Goal: Task Accomplishment & Management: Complete application form

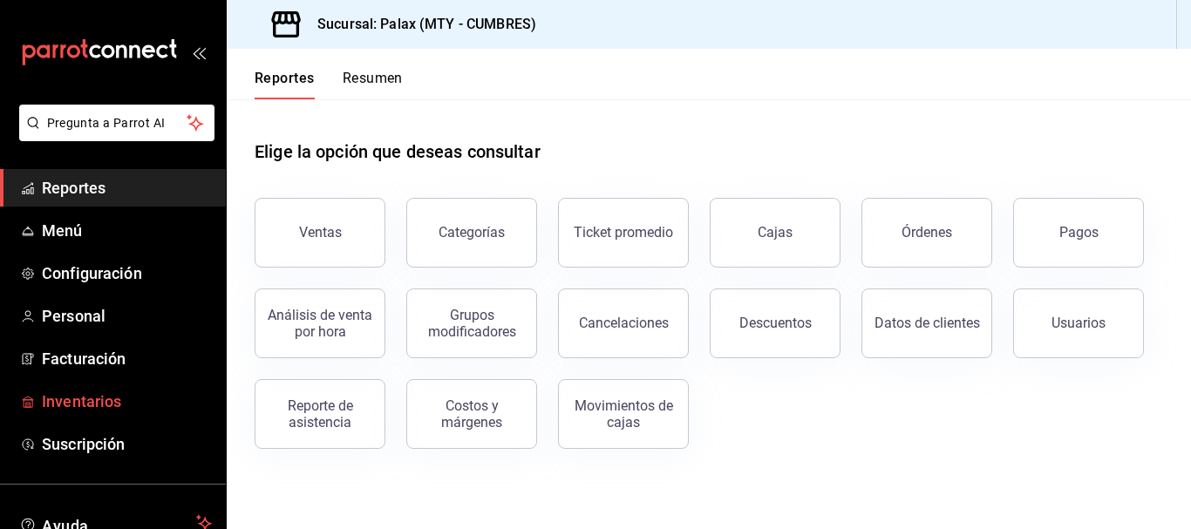
click at [80, 386] on link "Inventarios" at bounding box center [113, 401] width 226 height 37
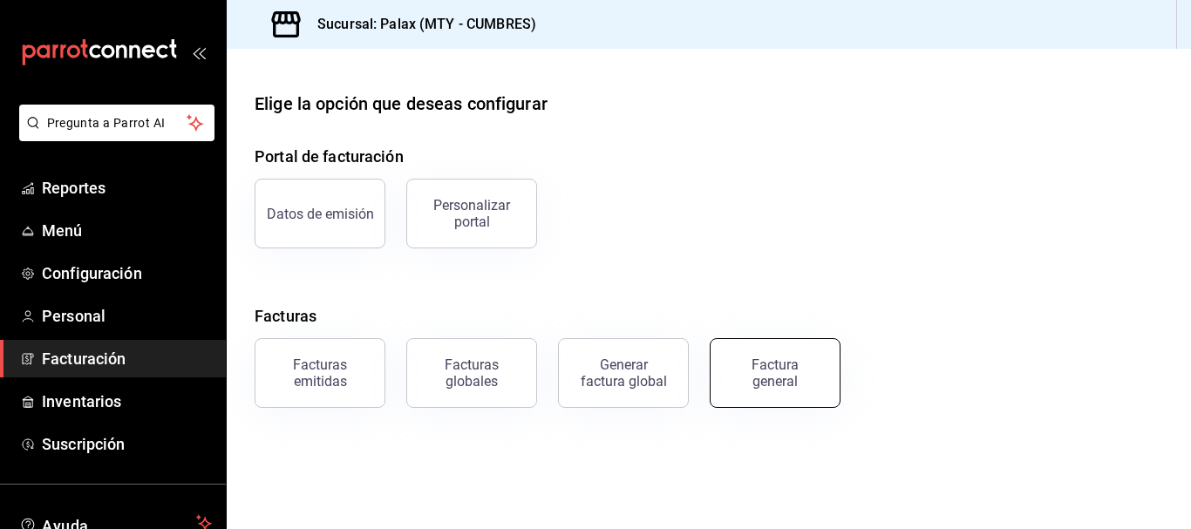
click at [807, 387] on div "Factura general" at bounding box center [775, 373] width 87 height 33
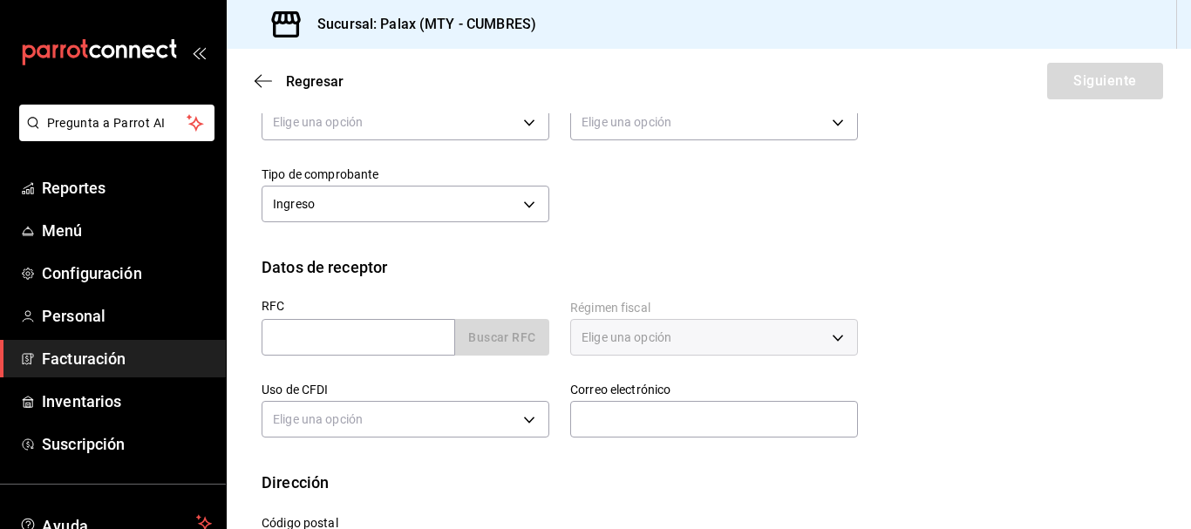
scroll to position [305, 0]
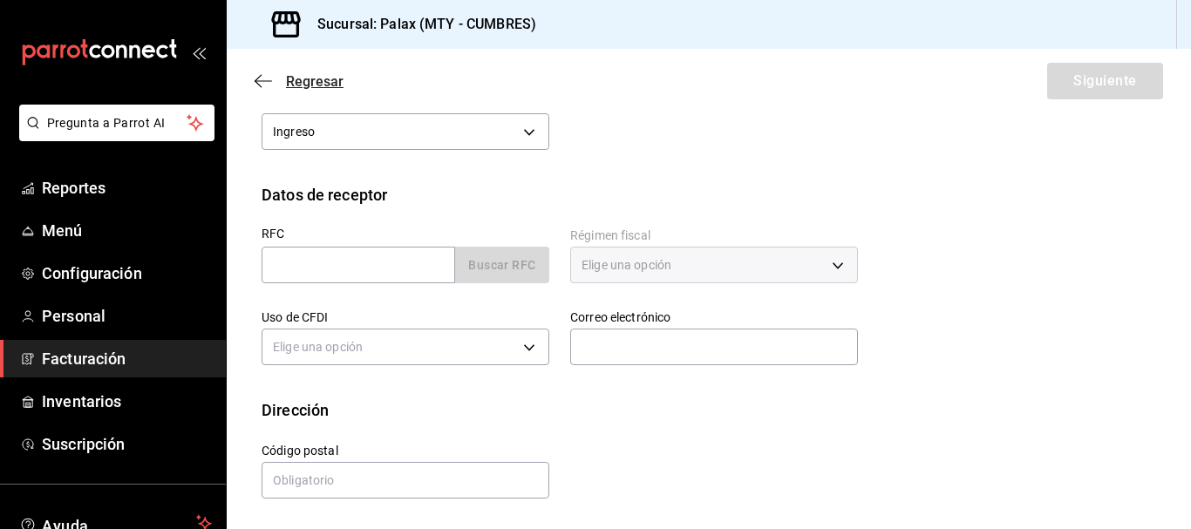
click at [266, 78] on icon "button" at bounding box center [263, 81] width 17 height 16
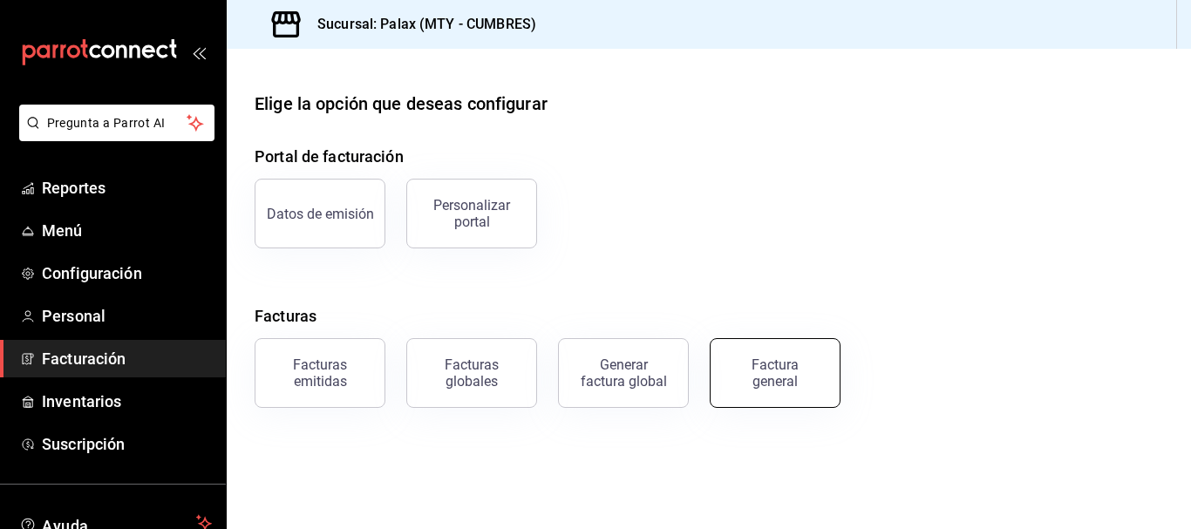
click at [761, 388] on div "Factura general" at bounding box center [775, 373] width 87 height 33
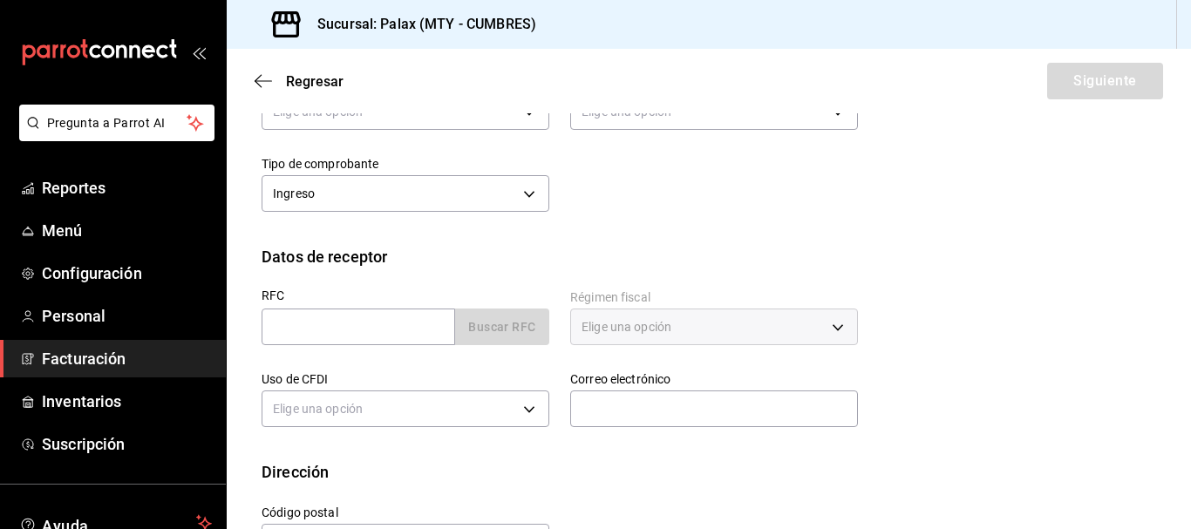
scroll to position [305, 0]
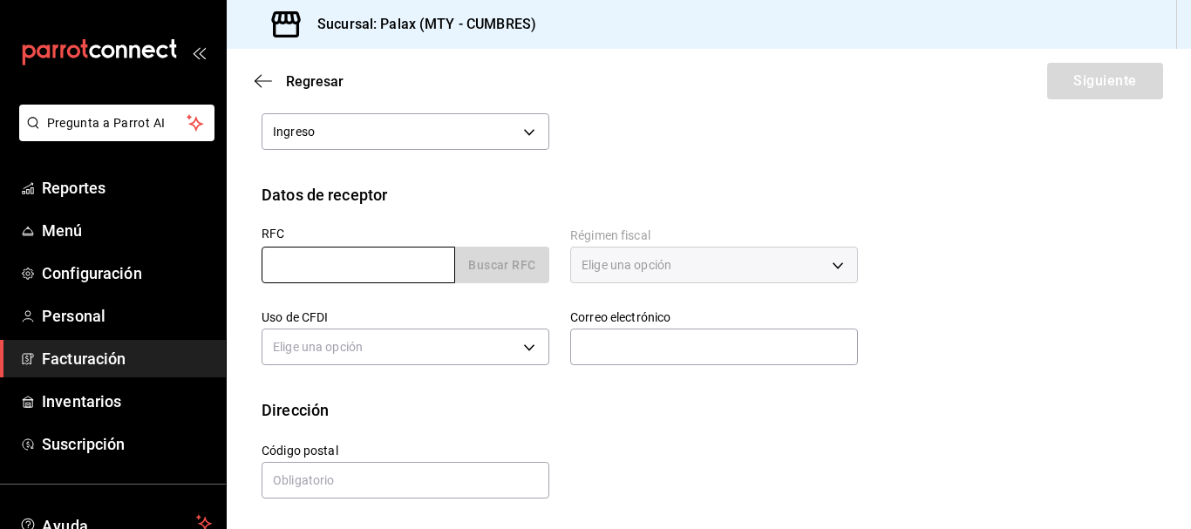
click at [402, 269] on input "text" at bounding box center [359, 265] width 194 height 37
click at [805, 459] on div "Calle # exterior # interior Código postal Estado ​ Municipio ​ [GEOGRAPHIC_DATA…" at bounding box center [549, 461] width 617 height 79
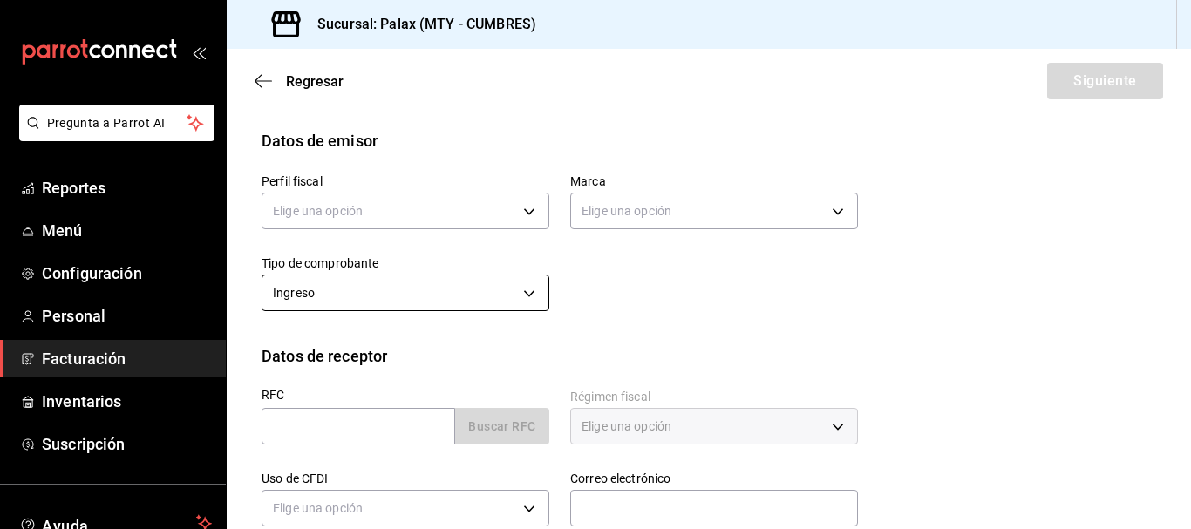
scroll to position [44, 0]
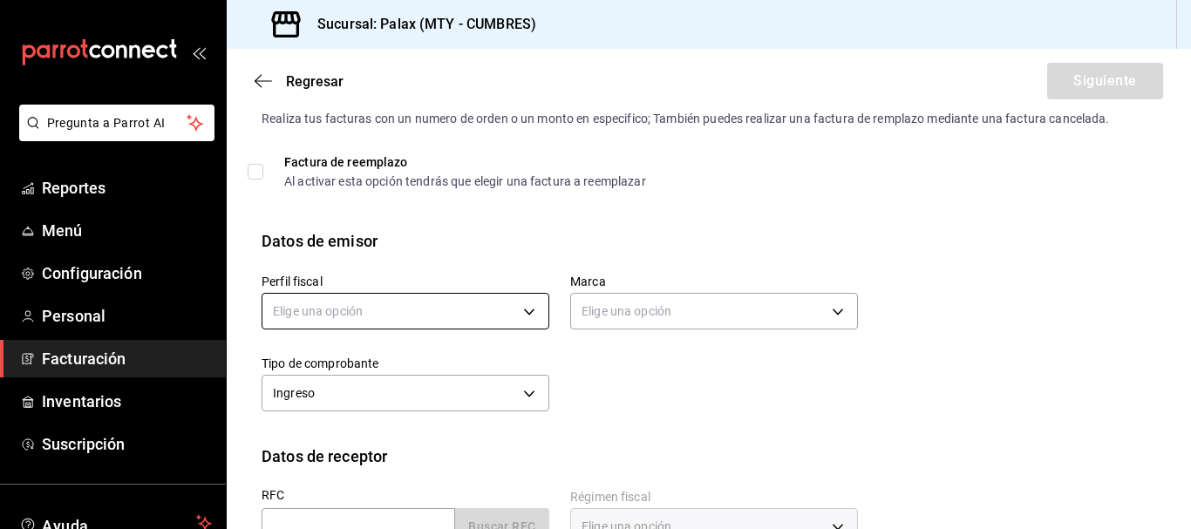
click at [365, 293] on body "Pregunta a Parrot AI Reportes Menú Configuración Personal Facturación Inventari…" at bounding box center [595, 264] width 1191 height 529
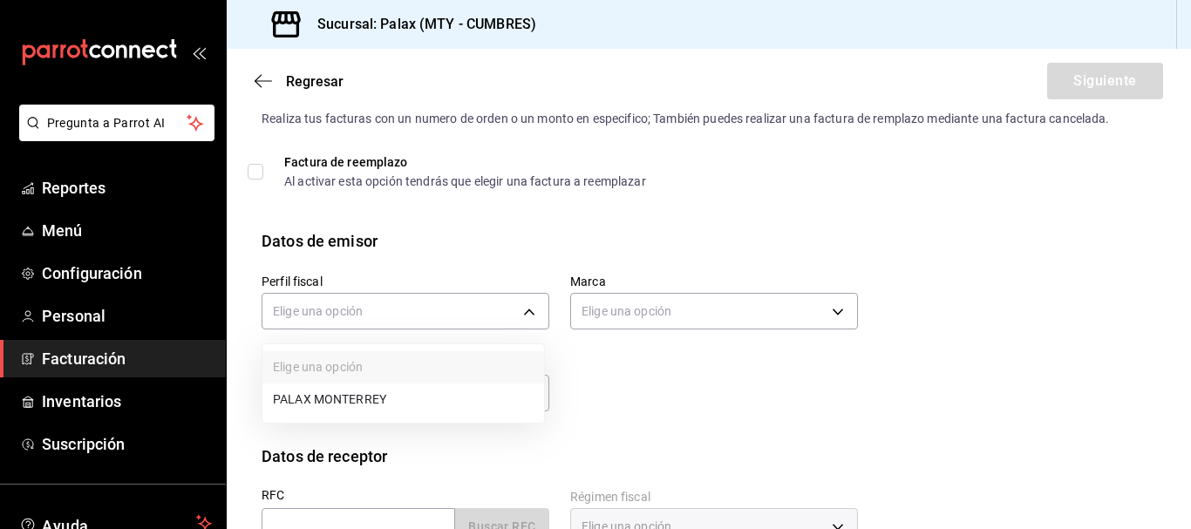
click at [420, 412] on li "PALAX MONTERREY" at bounding box center [403, 400] width 282 height 32
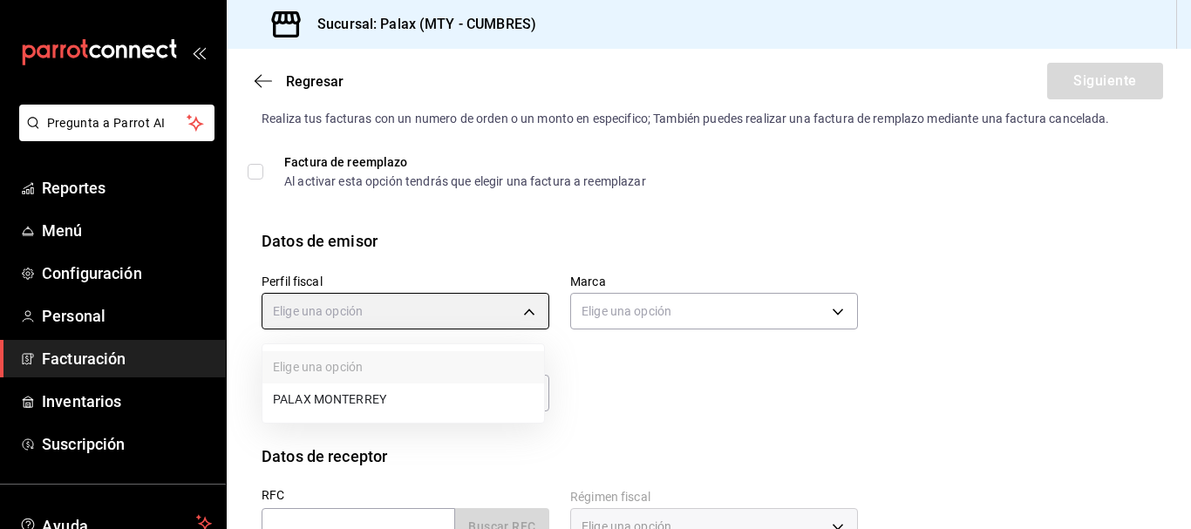
type input "446fb26c-9866-4ce5-bbb2-44f232d2c30a"
type input "882a14fb-31f9-4d0e-beef-7112030831e8"
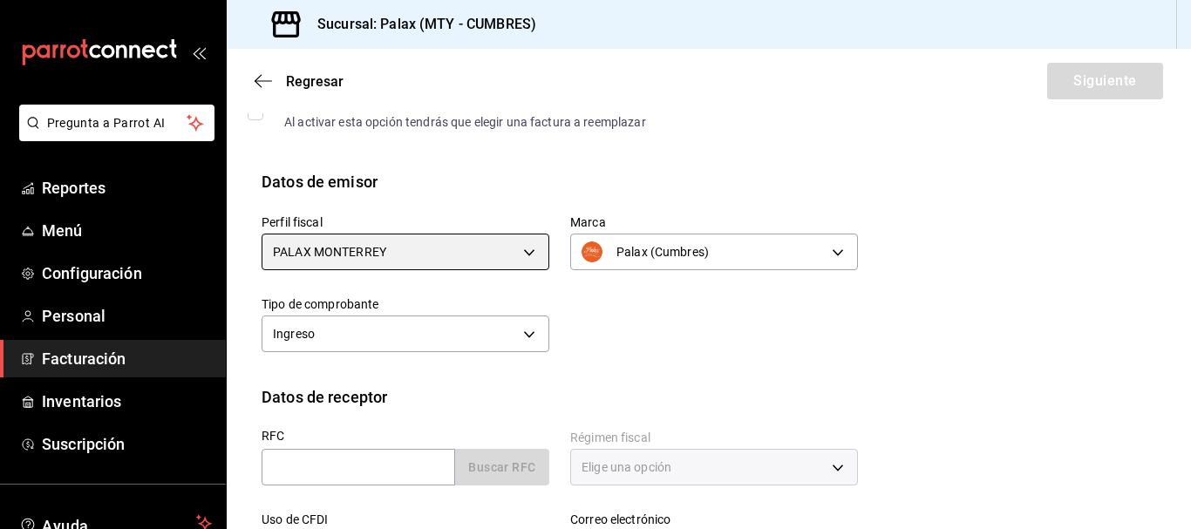
scroll to position [131, 0]
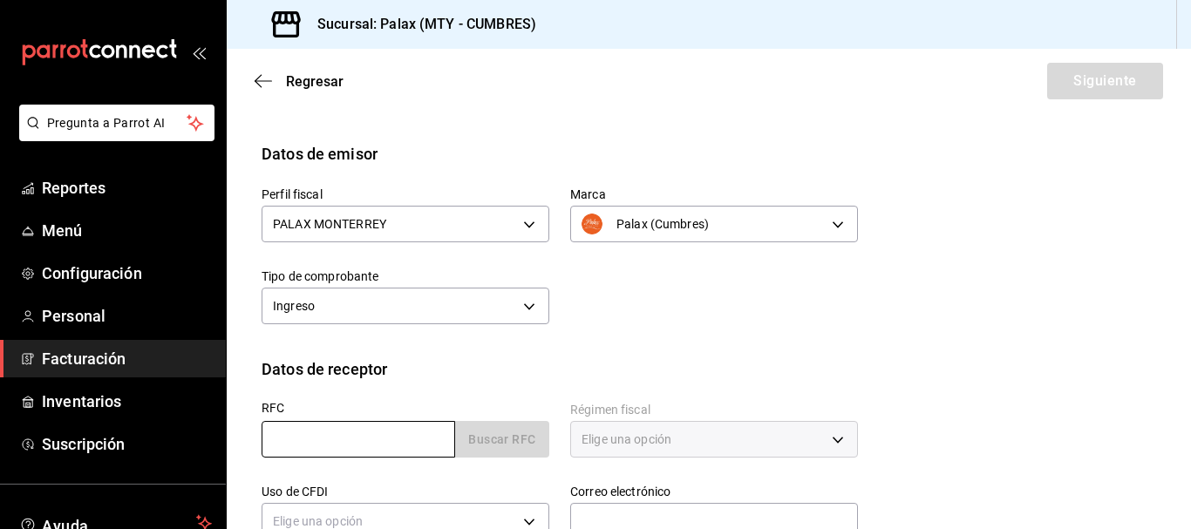
click at [330, 437] on input "text" at bounding box center [359, 439] width 194 height 37
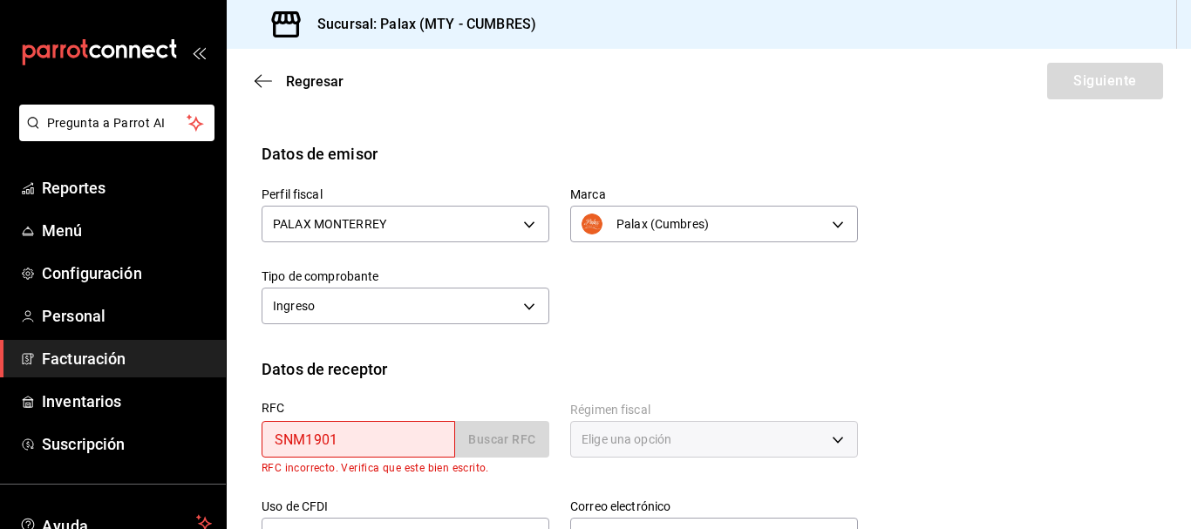
type input "SNM1901286B3"
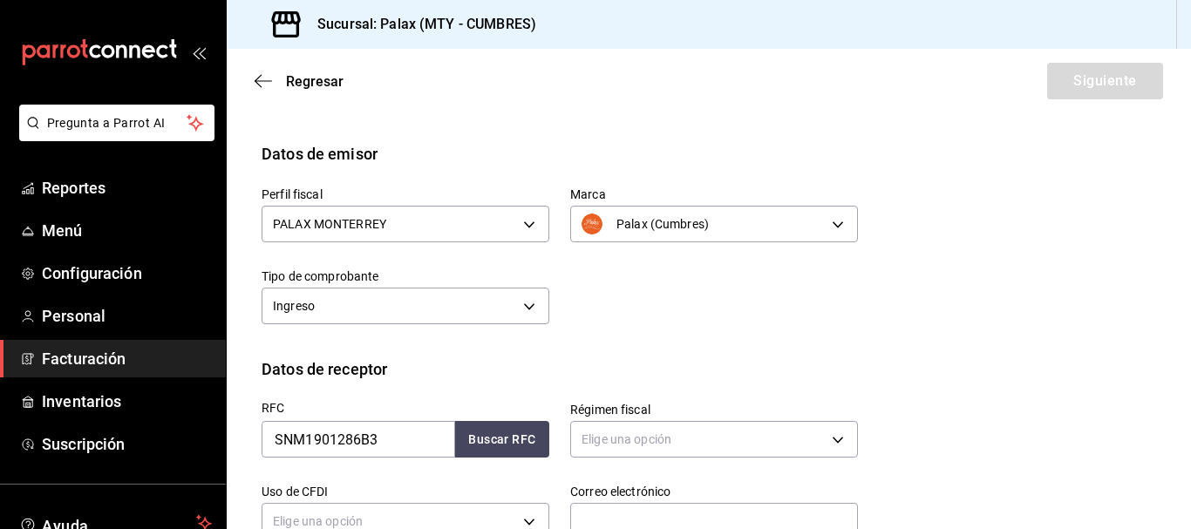
click at [793, 351] on div "Perfil fiscal PALAX MONTERREY 446fb26c-9866-4ce5-bbb2-44f232d2c30a Marca Palax …" at bounding box center [709, 262] width 895 height 192
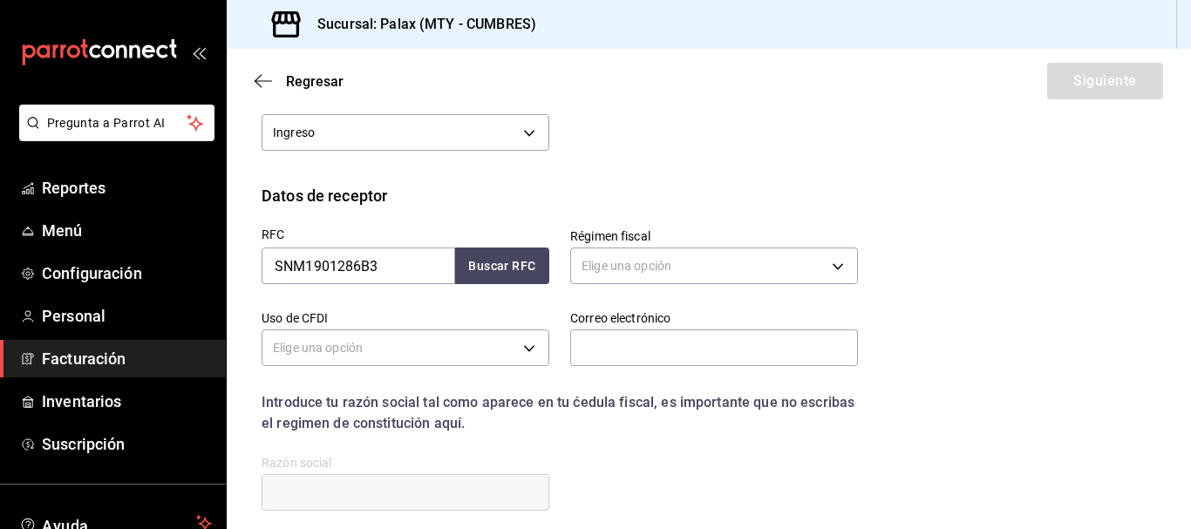
scroll to position [305, 0]
click at [647, 257] on body "Pregunta a Parrot AI Reportes Menú Configuración Personal Facturación Inventari…" at bounding box center [595, 264] width 1191 height 529
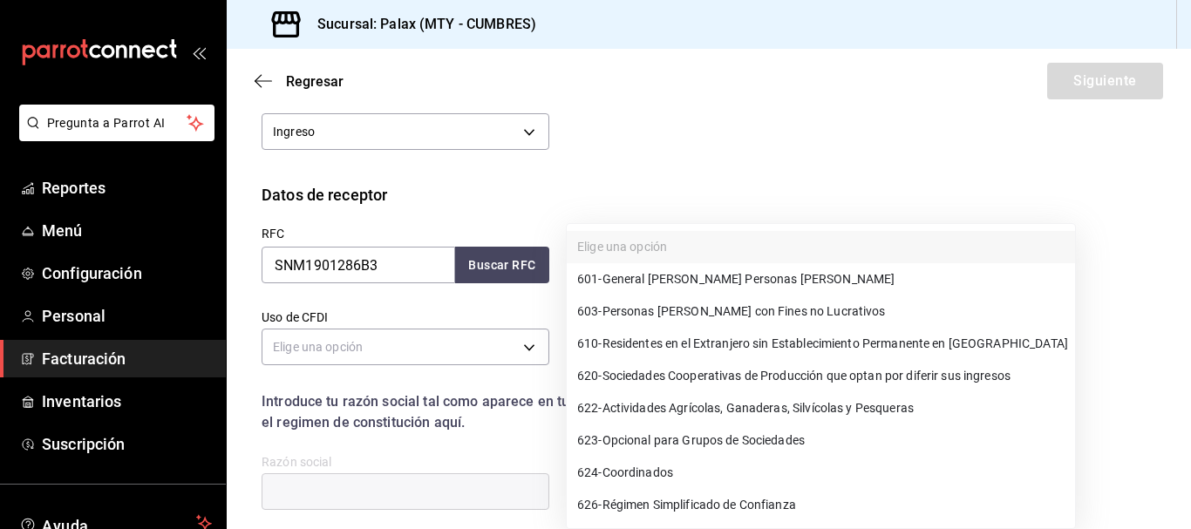
click at [476, 272] on div at bounding box center [595, 264] width 1191 height 529
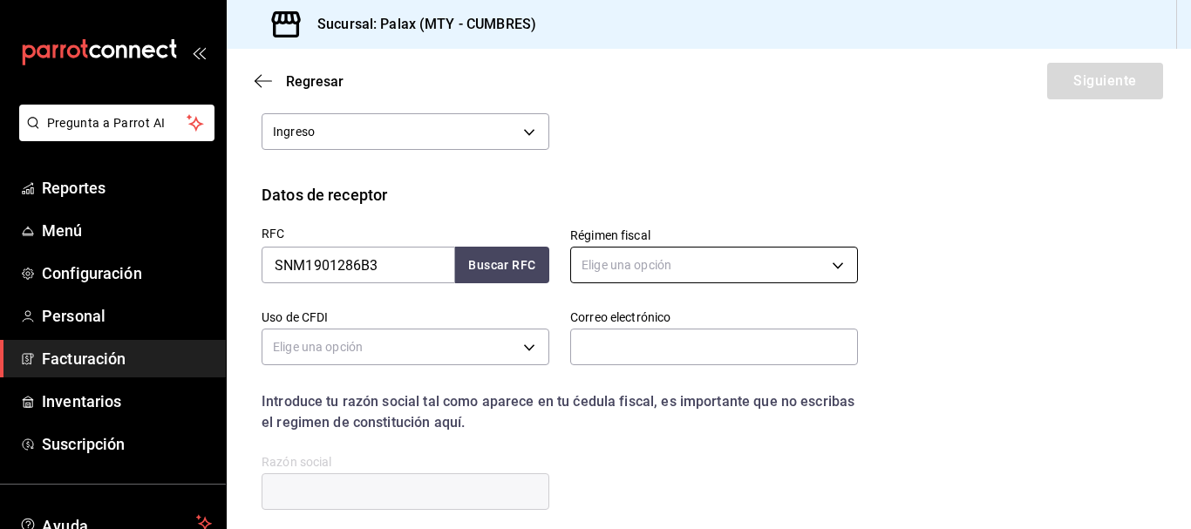
click at [604, 259] on body "Pregunta a Parrot AI Reportes Menú Configuración Personal Facturación Inventari…" at bounding box center [595, 264] width 1191 height 529
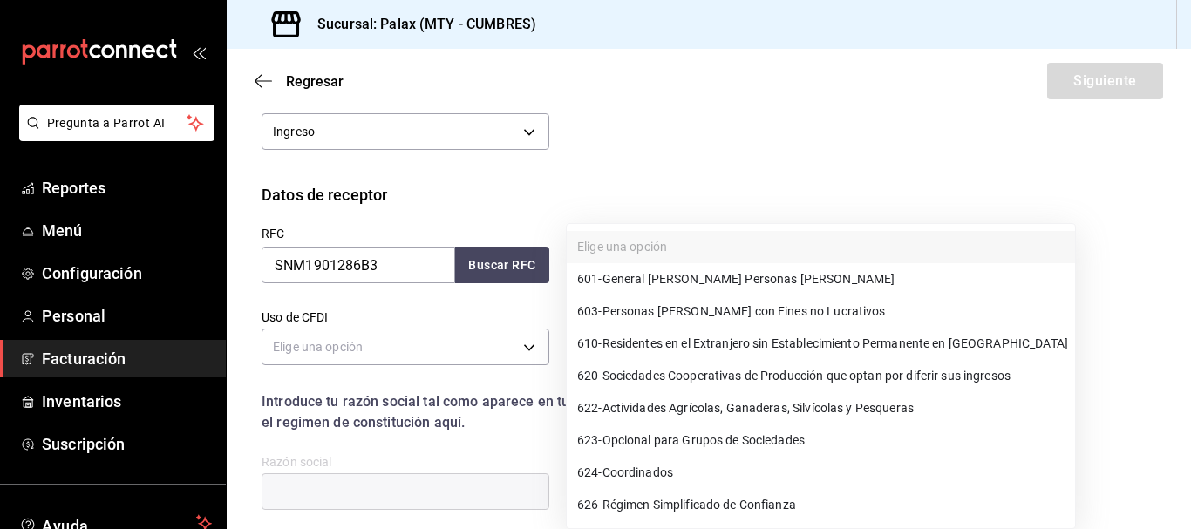
click at [637, 284] on span "601 - General [PERSON_NAME] Personas [PERSON_NAME]" at bounding box center [735, 279] width 317 height 18
type input "601"
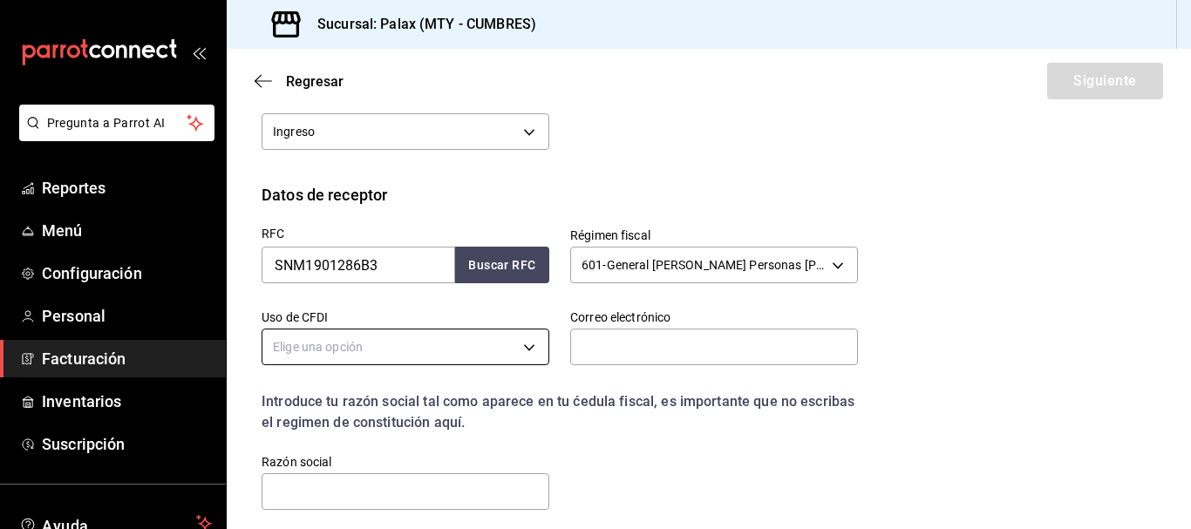
click at [450, 360] on body "Pregunta a Parrot AI Reportes Menú Configuración Personal Facturación Inventari…" at bounding box center [595, 264] width 1191 height 529
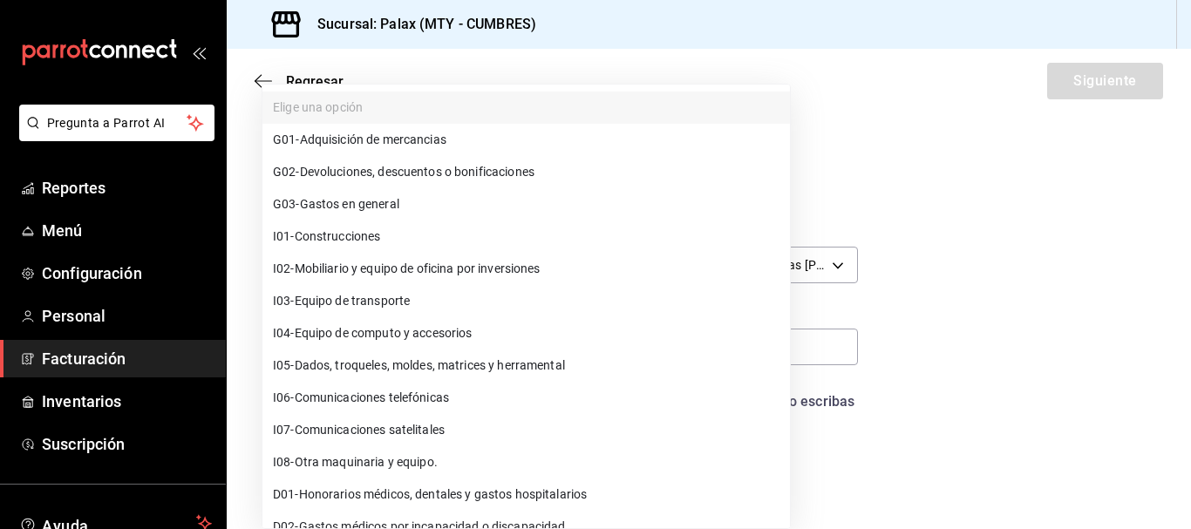
click at [422, 206] on li "G03 - Gastos en general" at bounding box center [526, 204] width 528 height 32
type input "G03"
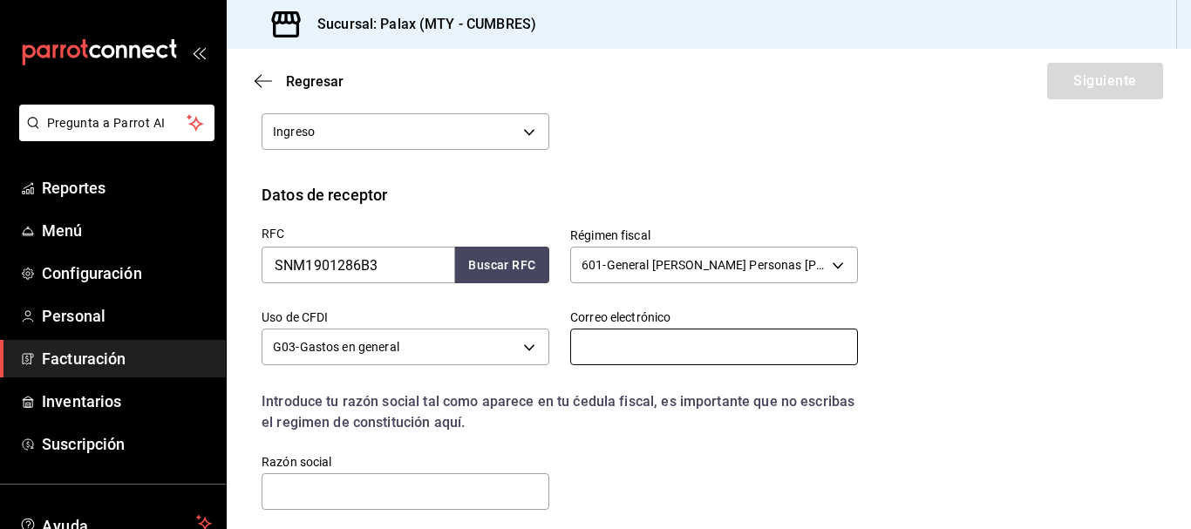
click at [644, 356] on input "text" at bounding box center [714, 347] width 288 height 37
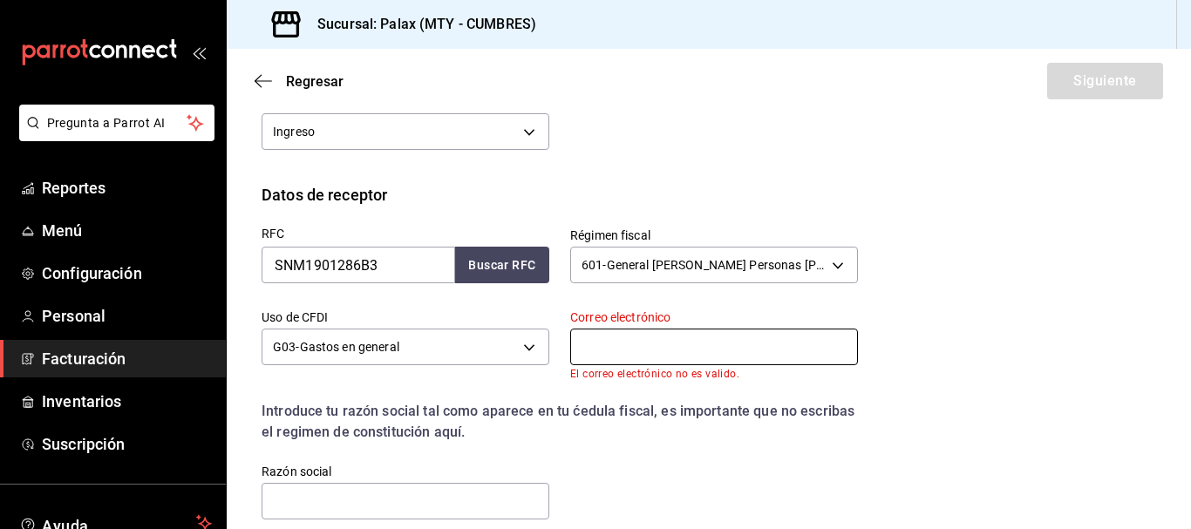
type input "M"
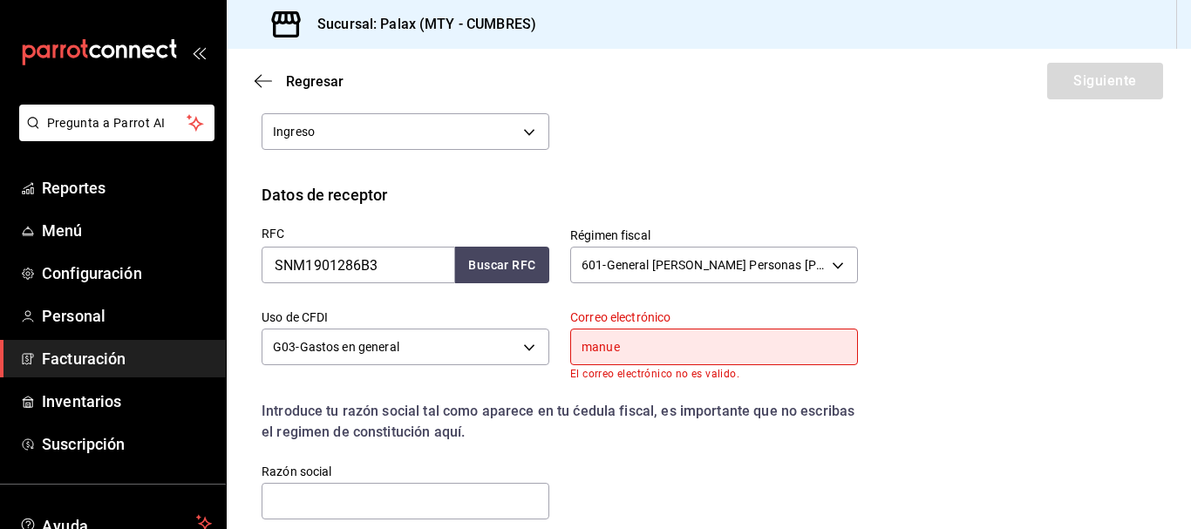
type input "[PERSON_NAME][EMAIL_ADDRESS][PERSON_NAME][DOMAIN_NAME]"
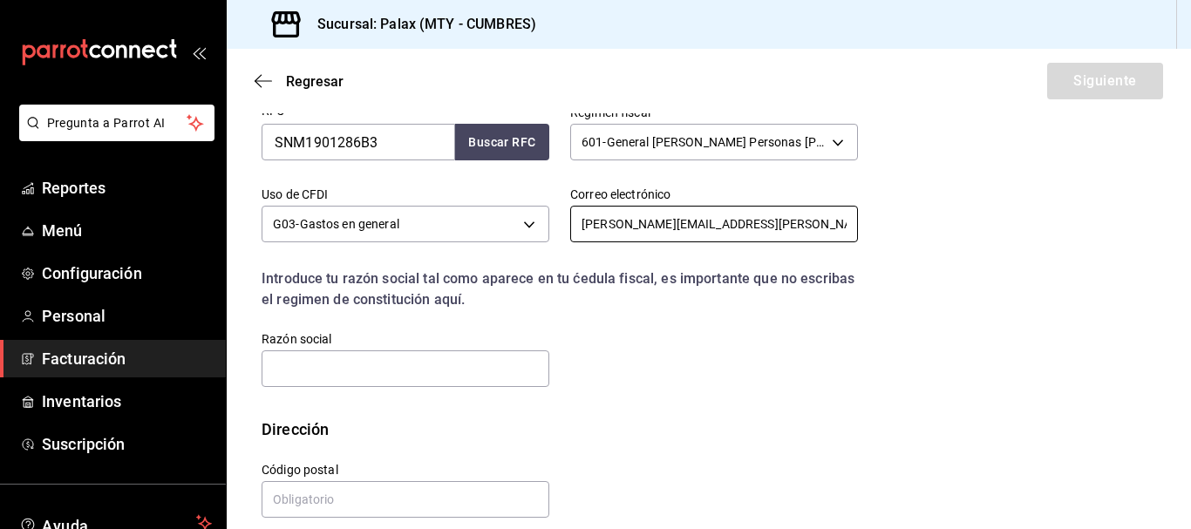
scroll to position [447, 0]
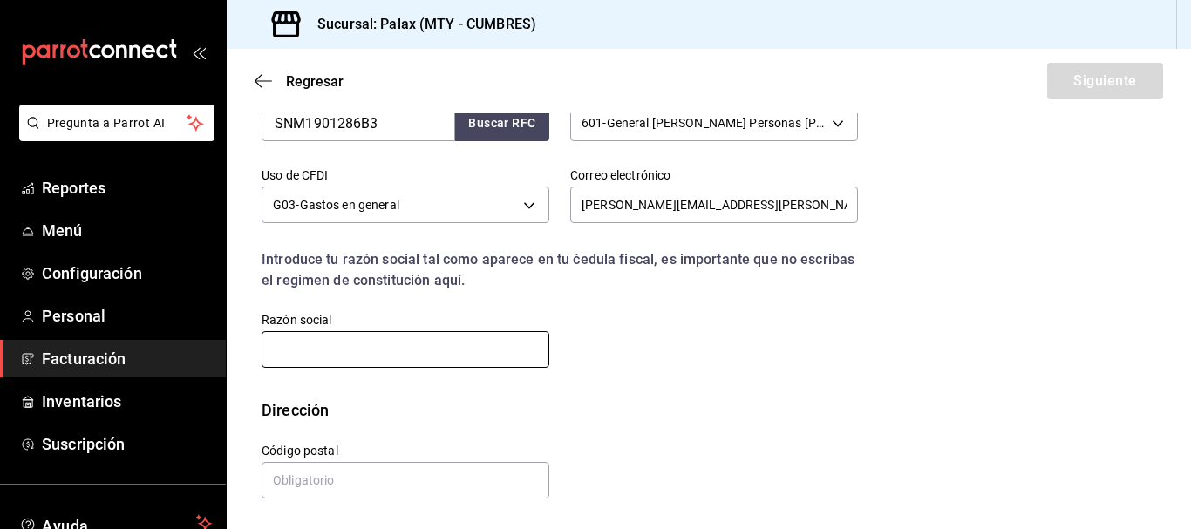
click at [385, 346] on input "text" at bounding box center [406, 349] width 288 height 37
click at [657, 391] on div "RFC SNM1901286B3 Buscar RFC Régimen fiscal 601 - General [PERSON_NAME] Personas…" at bounding box center [709, 232] width 895 height 334
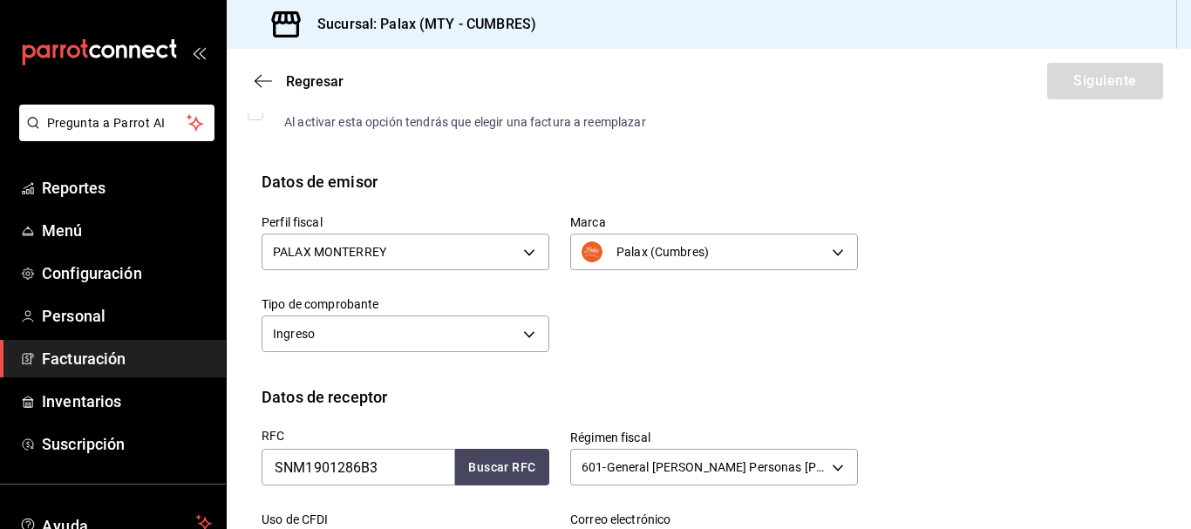
scroll to position [99, 0]
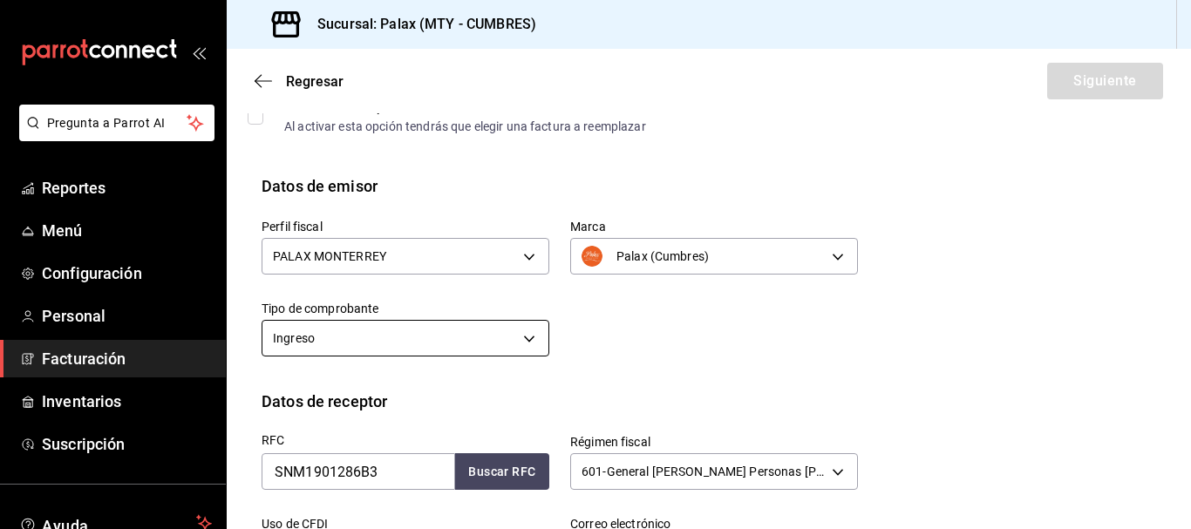
click at [438, 340] on body "Pregunta a Parrot AI Reportes Menú Configuración Personal Facturación Inventari…" at bounding box center [595, 264] width 1191 height 529
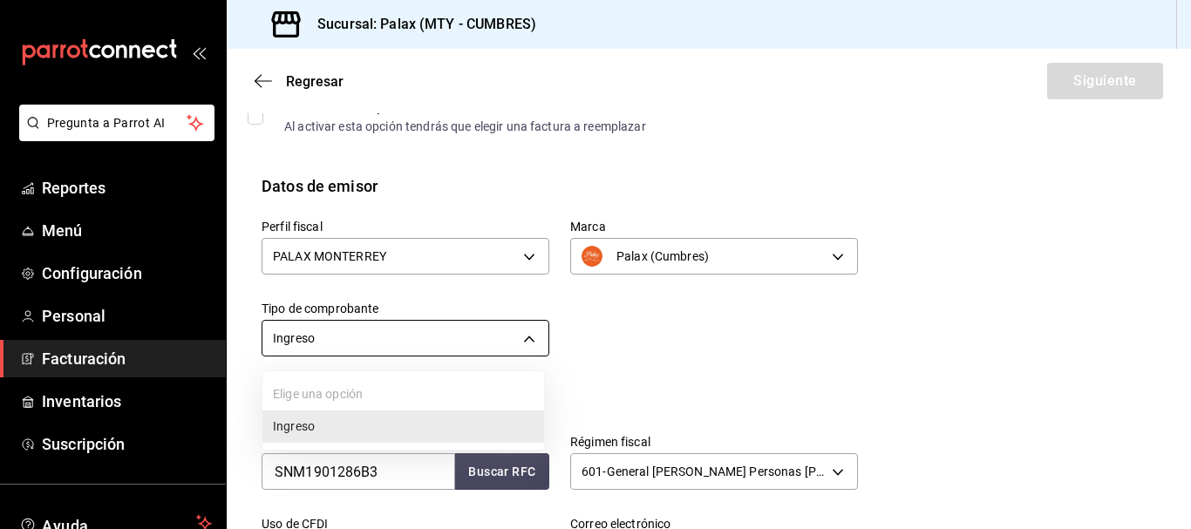
click at [438, 340] on div at bounding box center [595, 264] width 1191 height 529
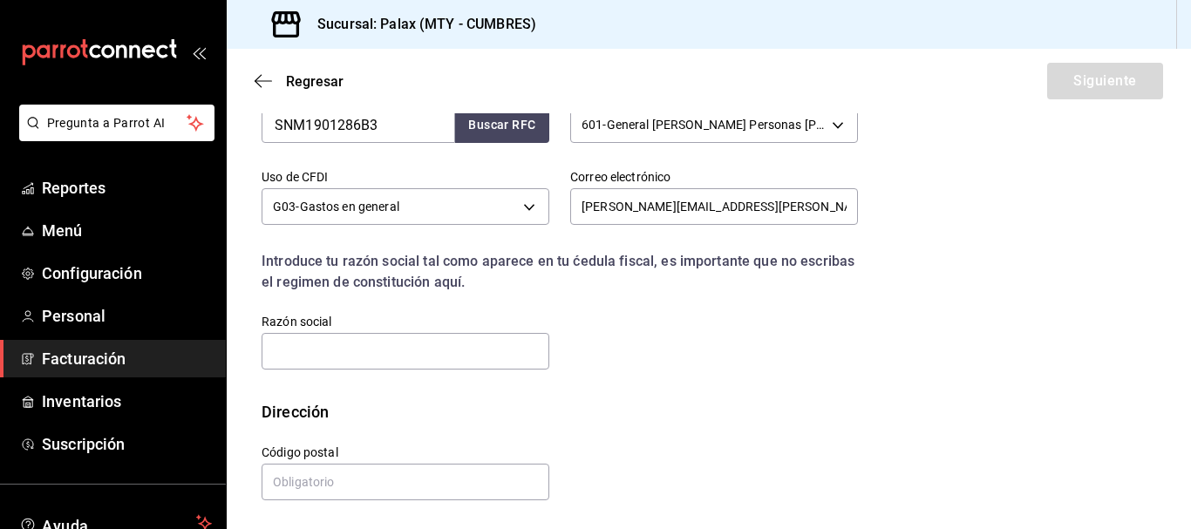
scroll to position [447, 0]
click at [509, 129] on button "Buscar RFC" at bounding box center [502, 123] width 94 height 37
type input "02300"
type input "SANULAC NUTRICION [GEOGRAPHIC_DATA]"
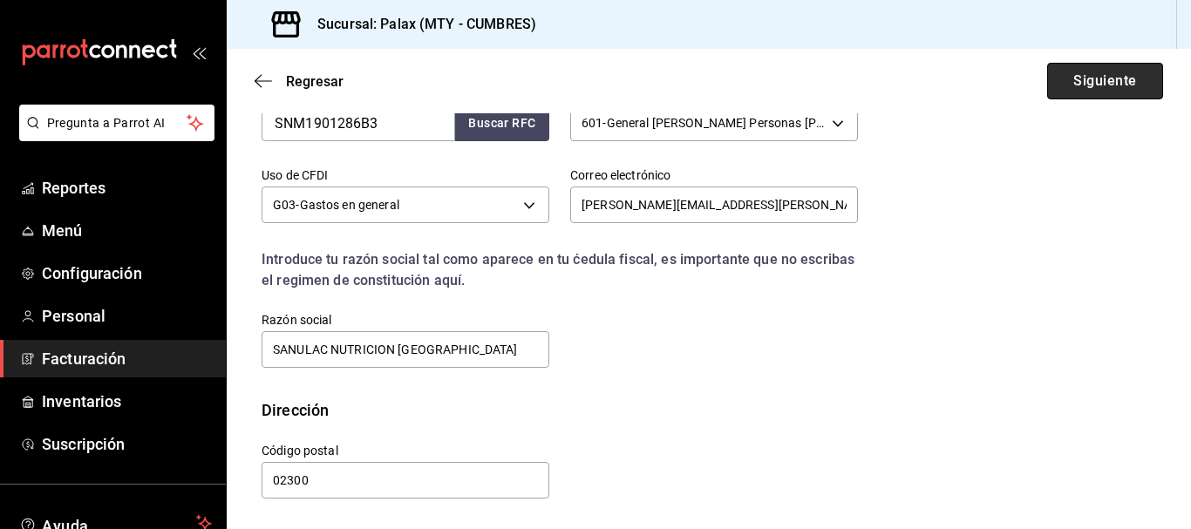
click at [1084, 85] on button "Siguiente" at bounding box center [1105, 81] width 116 height 37
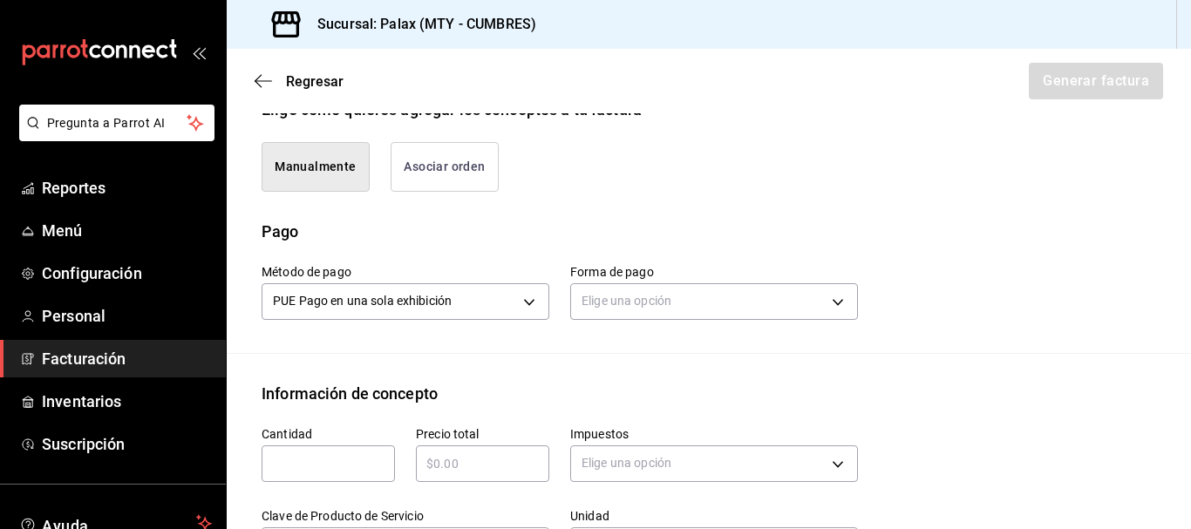
click at [448, 154] on button "Asociar orden" at bounding box center [445, 167] width 108 height 50
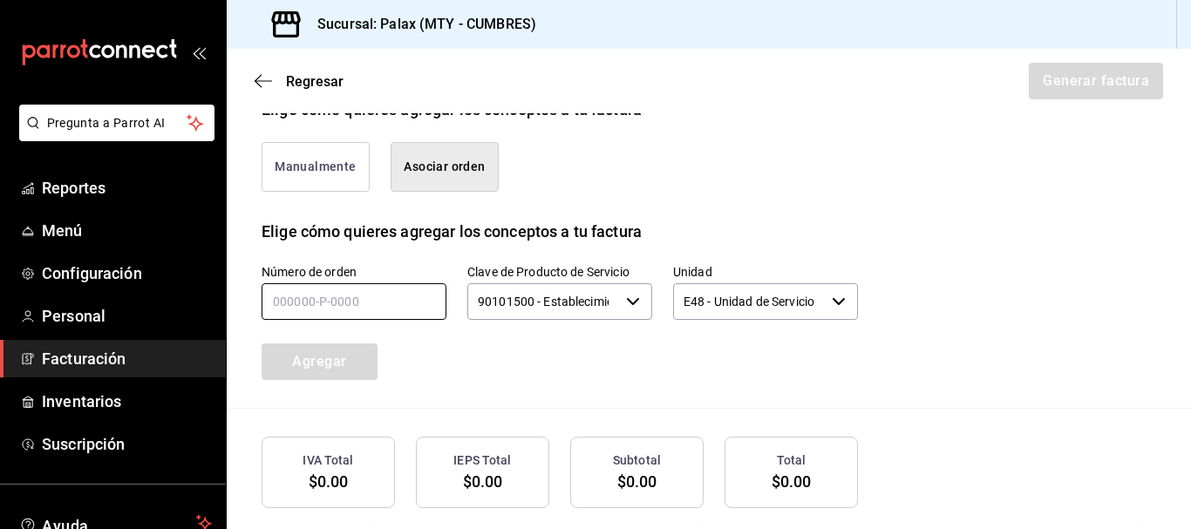
click at [365, 283] on input "text" at bounding box center [354, 301] width 185 height 37
type input "220825-p-0029"
click at [304, 349] on button "Agregar" at bounding box center [320, 362] width 116 height 37
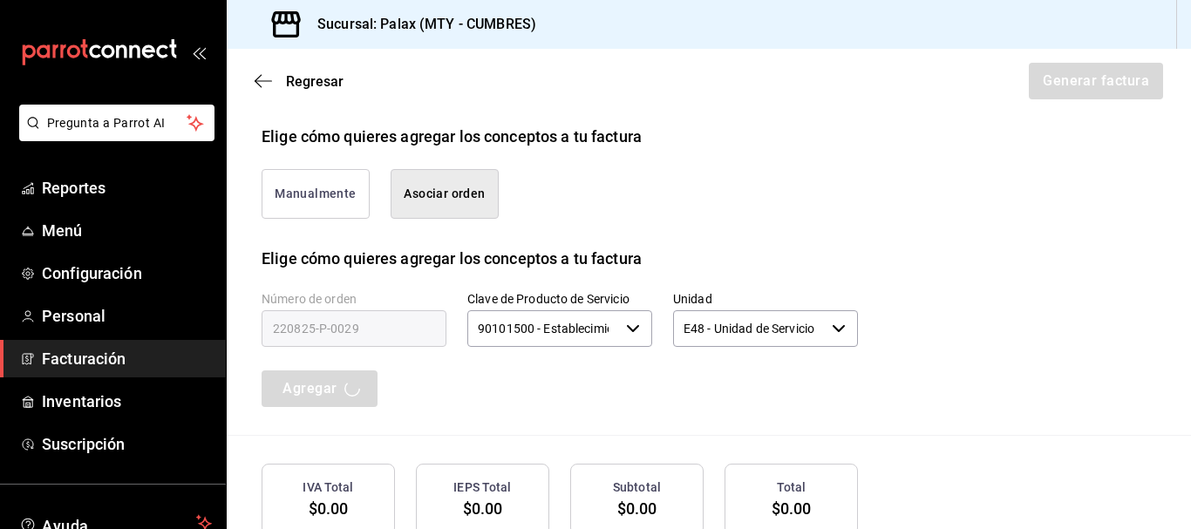
scroll to position [514, 0]
